Goal: Transaction & Acquisition: Subscribe to service/newsletter

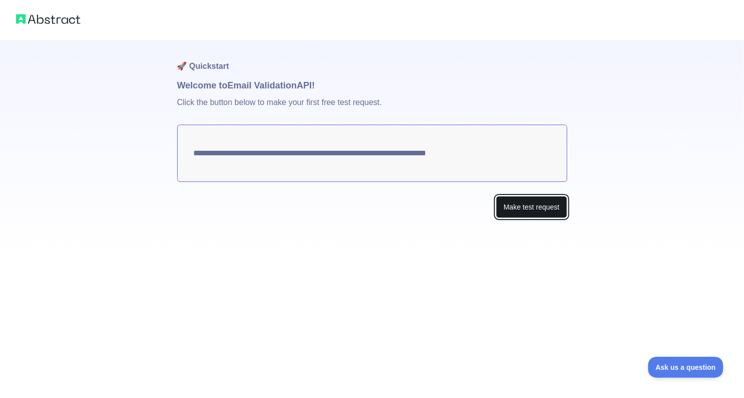
click at [542, 203] on button "Make test request" at bounding box center [531, 207] width 71 height 23
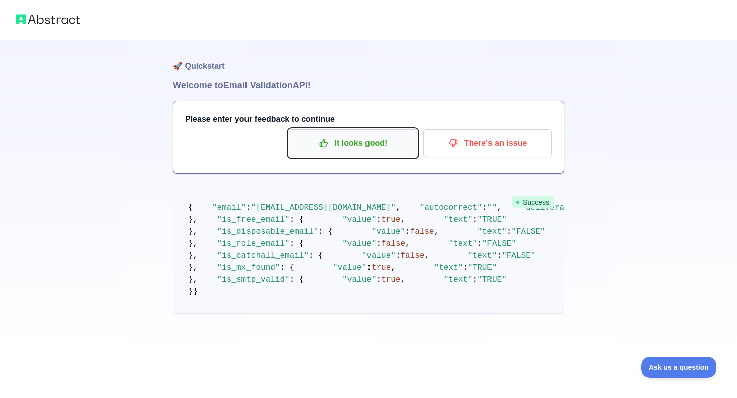
click at [372, 148] on p "It looks good!" at bounding box center [353, 143] width 114 height 17
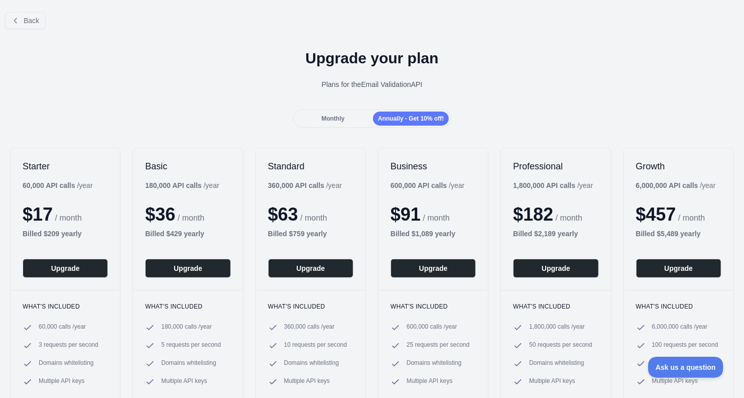
click at [345, 119] on div "Monthly" at bounding box center [333, 119] width 76 height 14
